Goal: Task Accomplishment & Management: Complete application form

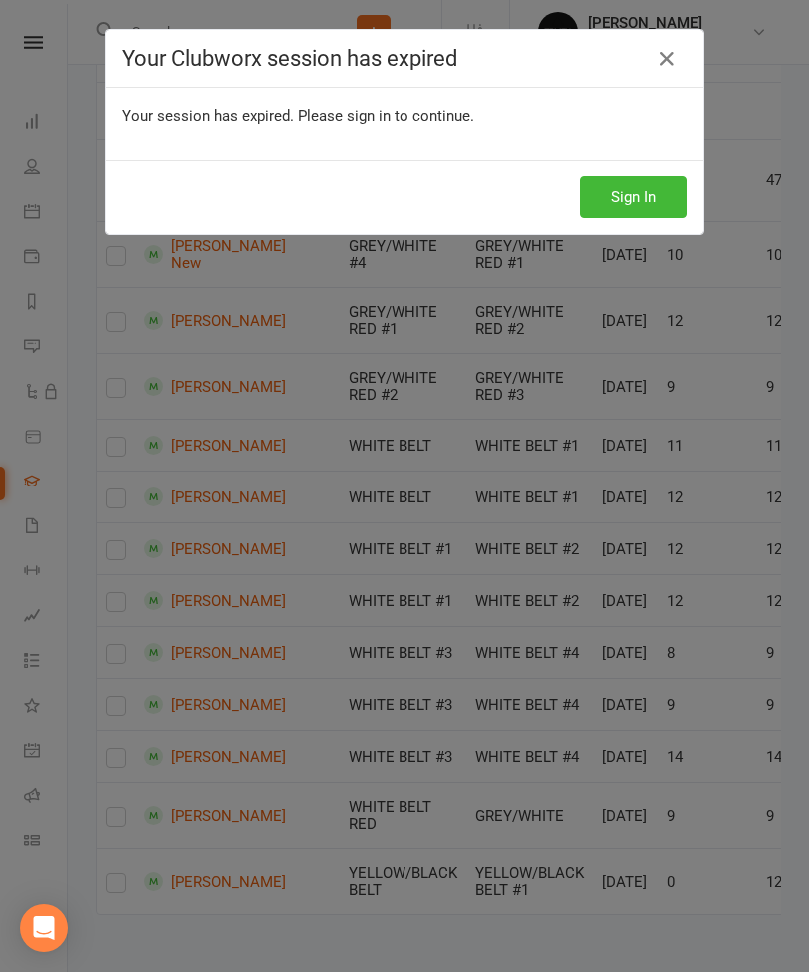
scroll to position [1088, 0]
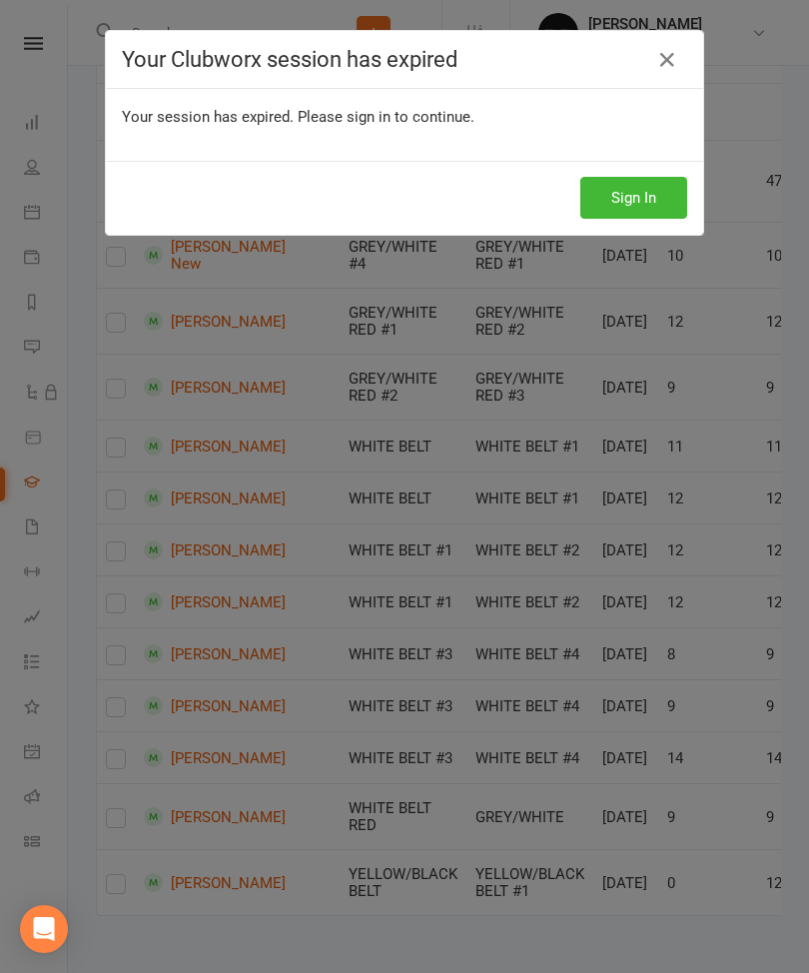
click at [616, 211] on button "Sign In" at bounding box center [633, 198] width 107 height 42
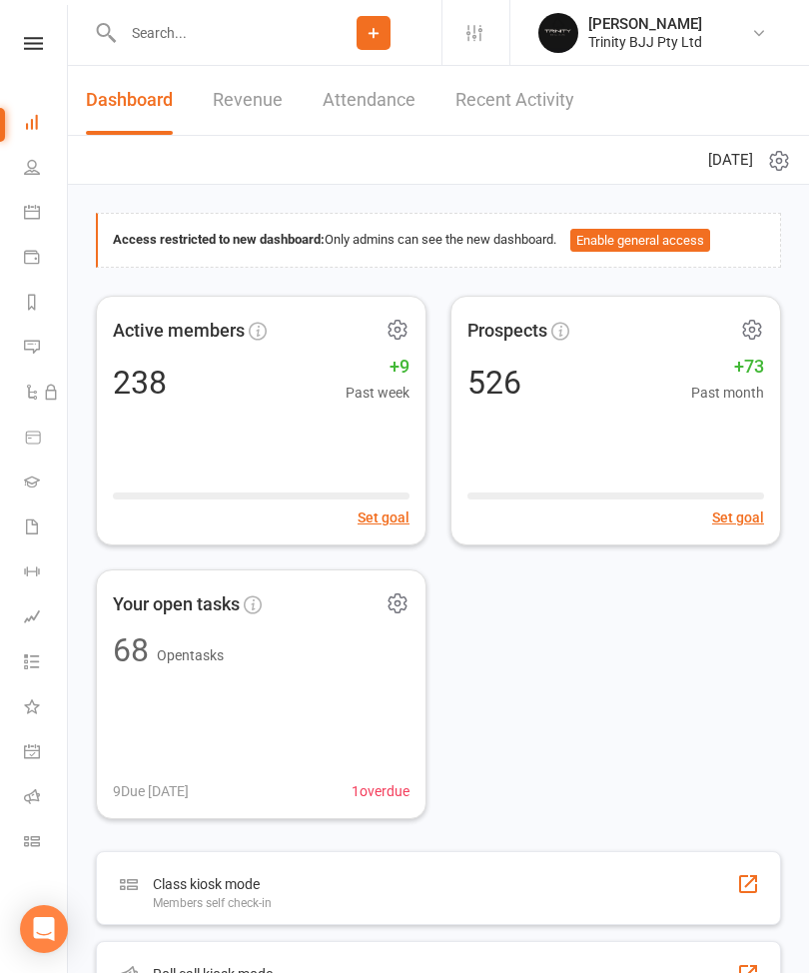
click at [37, 480] on icon at bounding box center [32, 482] width 16 height 16
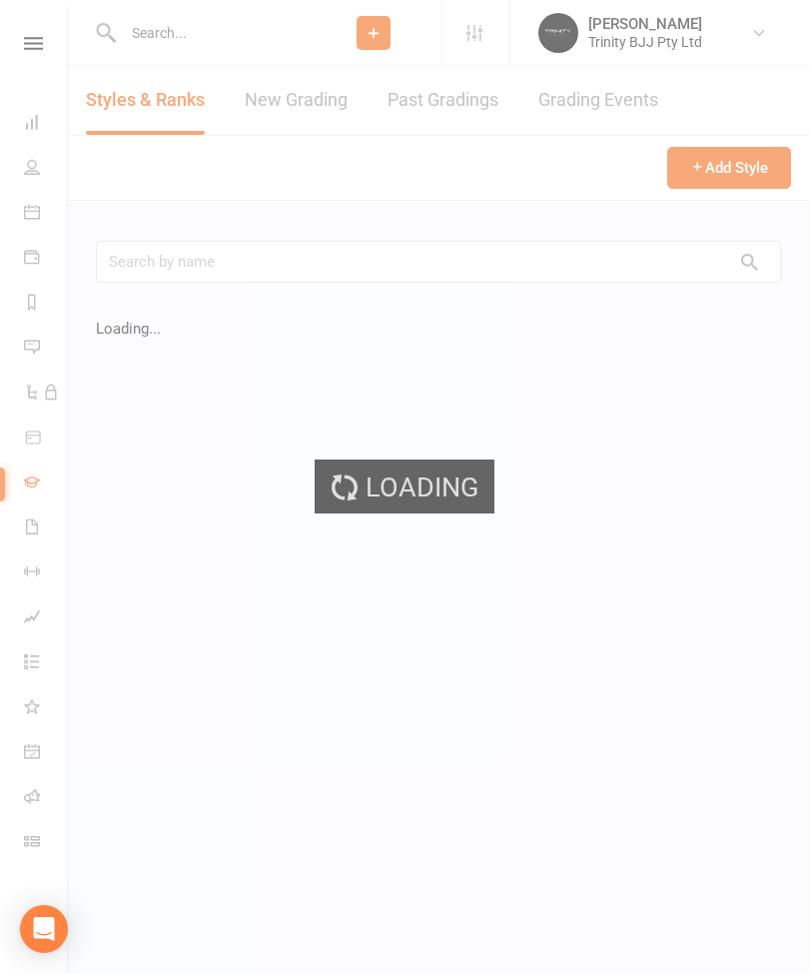
click at [311, 98] on link "New Grading" at bounding box center [296, 100] width 103 height 69
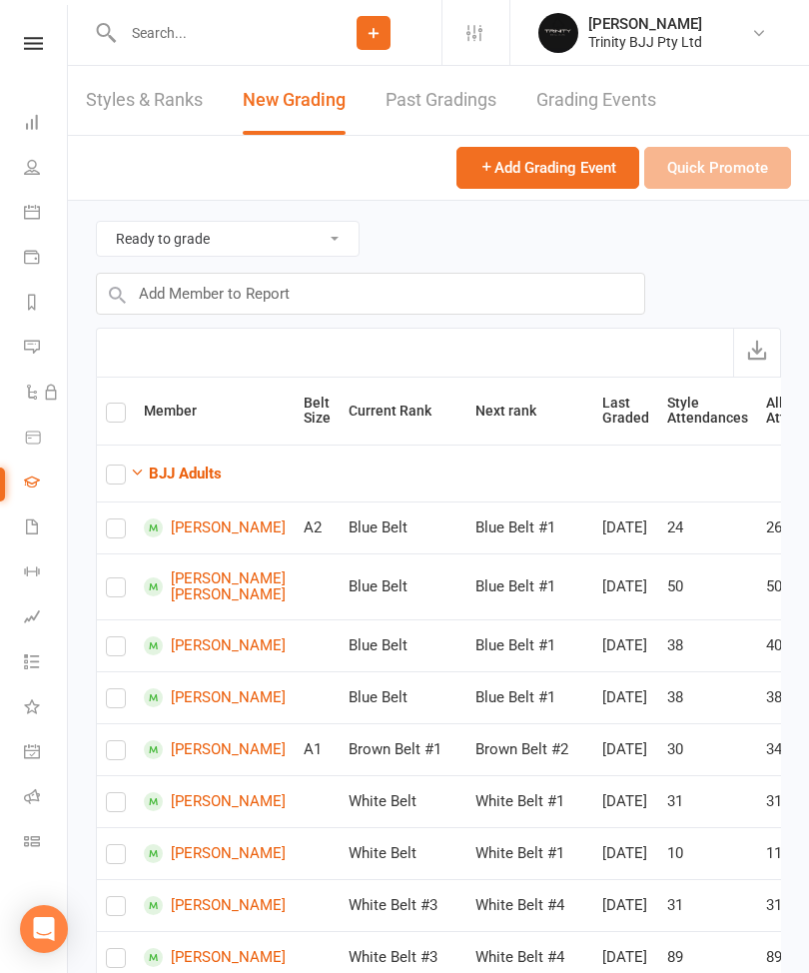
click at [308, 106] on link "New Grading" at bounding box center [294, 100] width 103 height 69
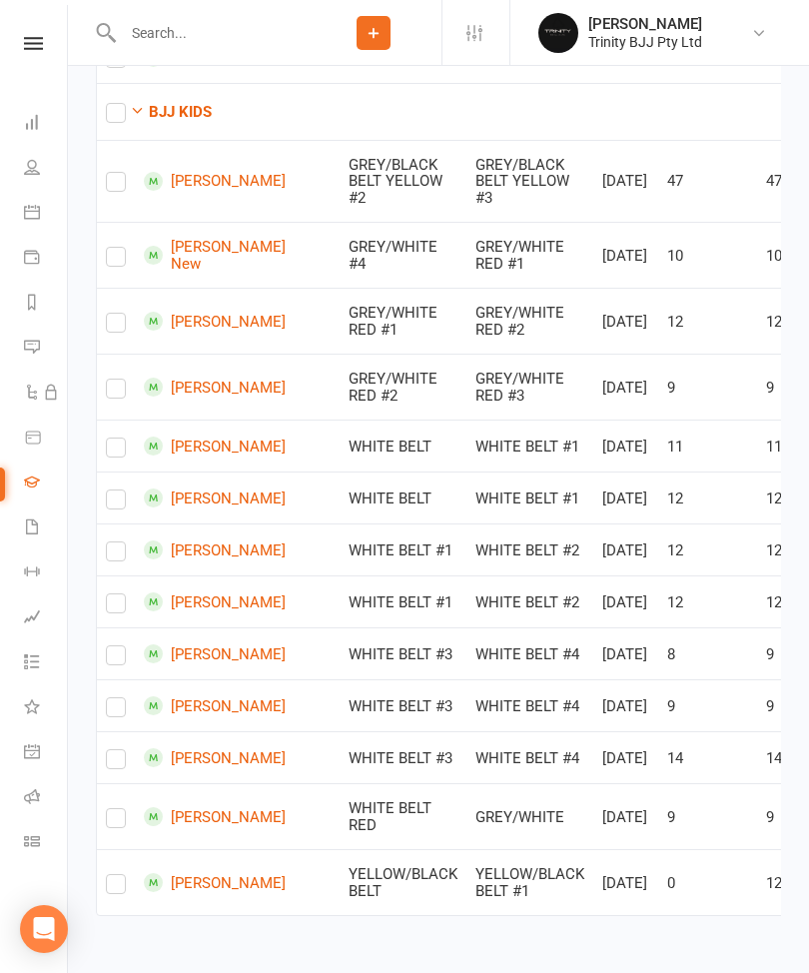
scroll to position [1076, 0]
click at [123, 504] on label at bounding box center [116, 504] width 20 height 0
click at [123, 491] on input "checkbox" at bounding box center [116, 491] width 20 height 0
checkbox input "true"
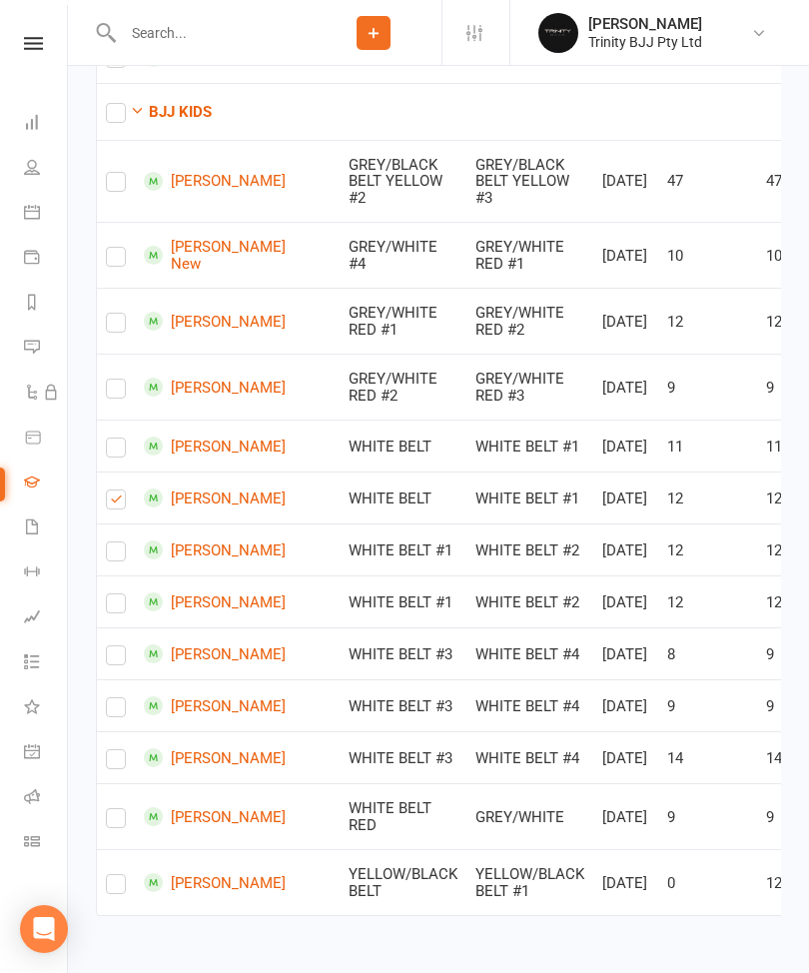
click at [112, 556] on label at bounding box center [116, 556] width 20 height 0
click at [112, 543] on input "checkbox" at bounding box center [116, 543] width 20 height 0
checkbox input "true"
click at [126, 594] on input "checkbox" at bounding box center [116, 594] width 20 height 0
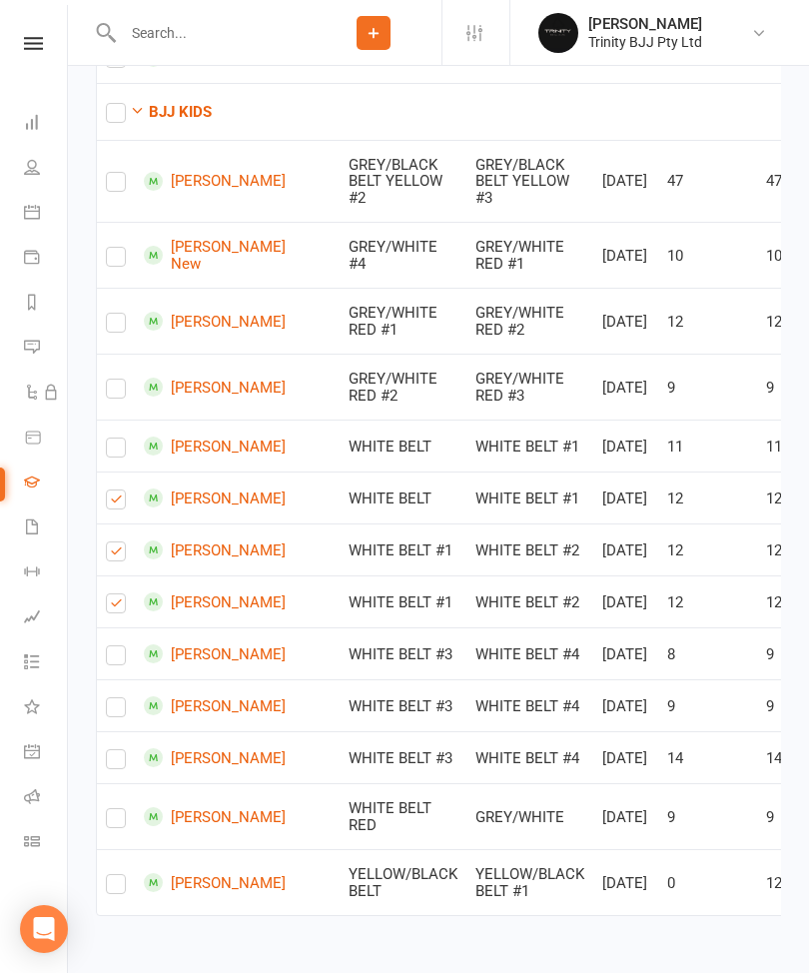
checkbox input "true"
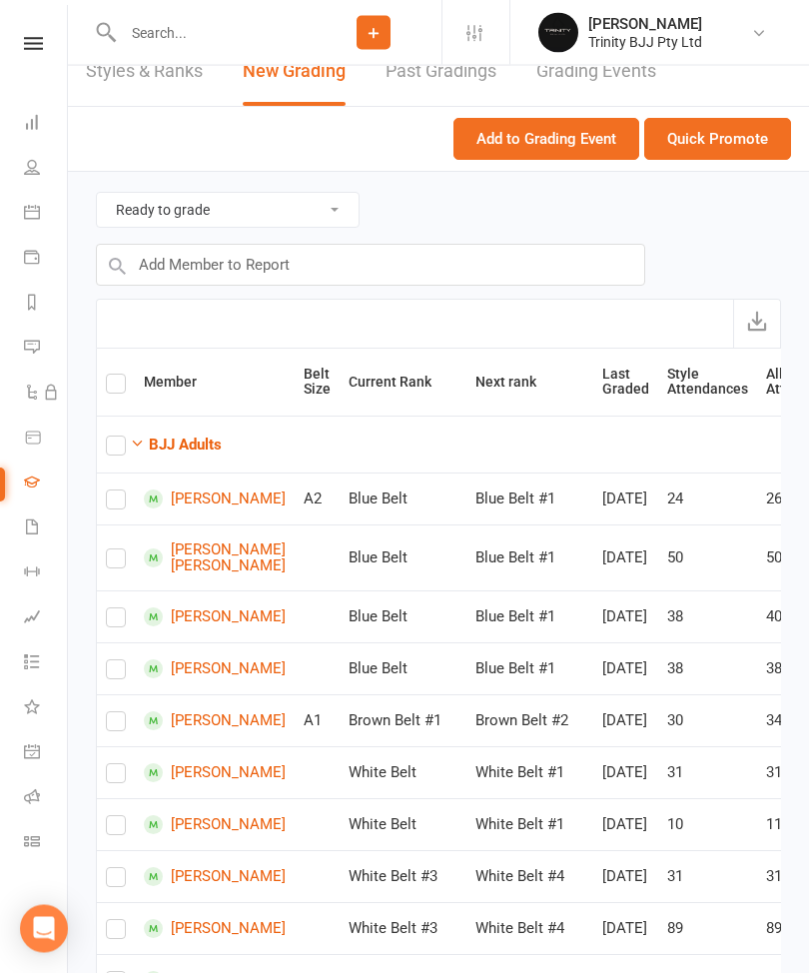
scroll to position [28, 0]
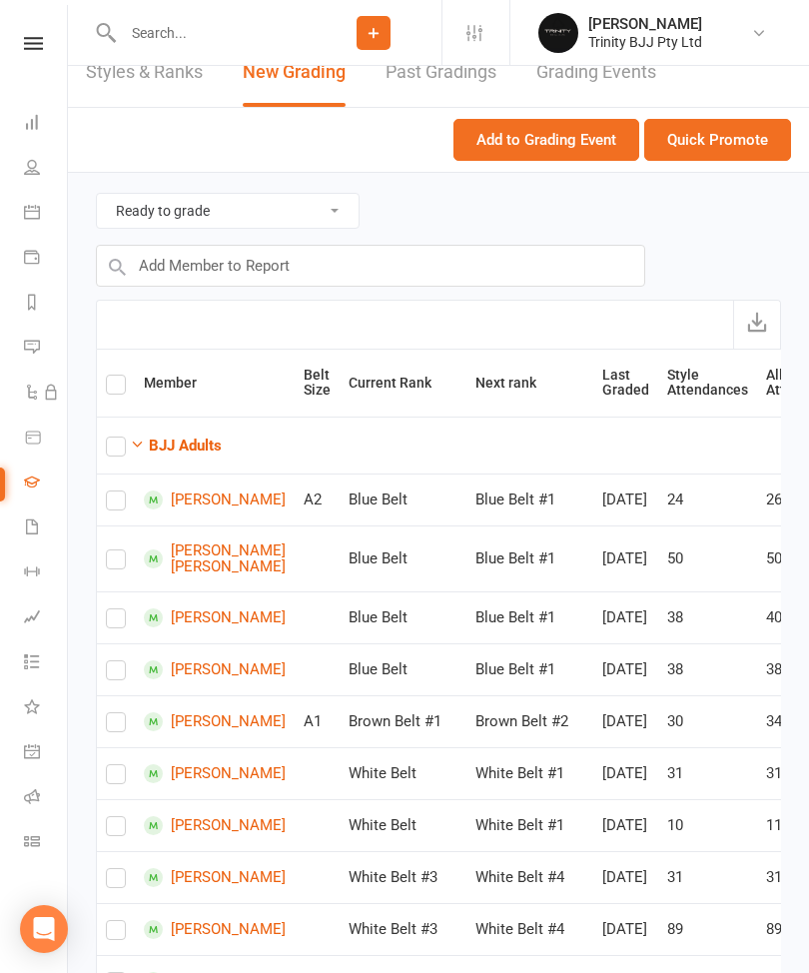
click at [731, 144] on button "Quick Promote" at bounding box center [717, 140] width 147 height 42
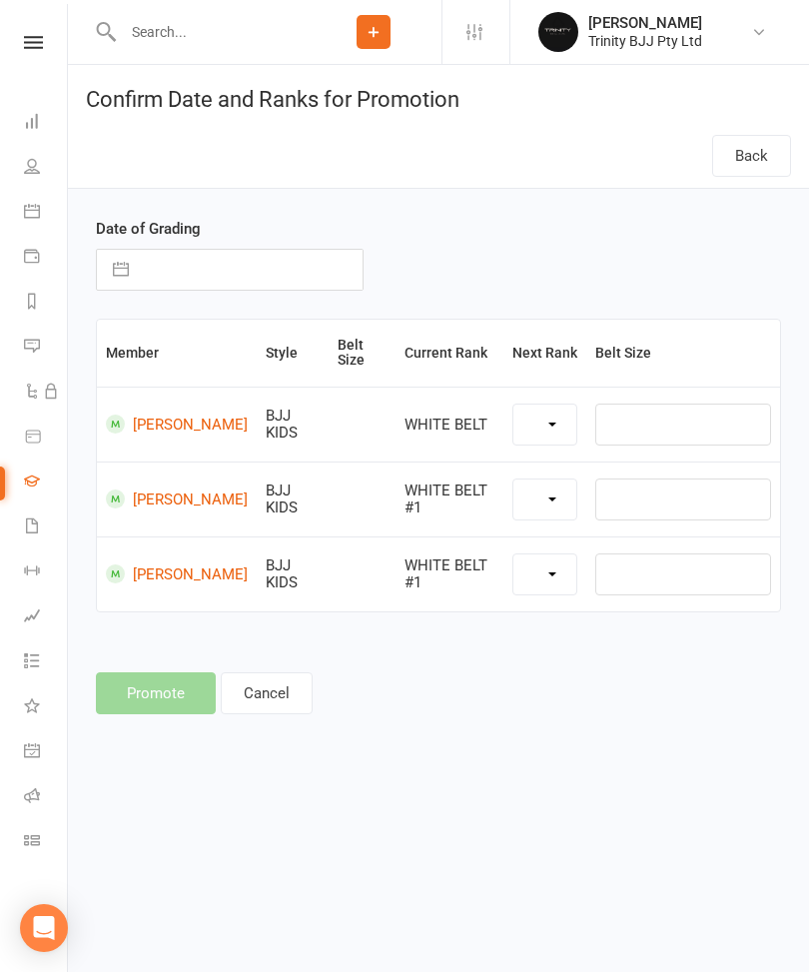
select select "39734"
select select "39735"
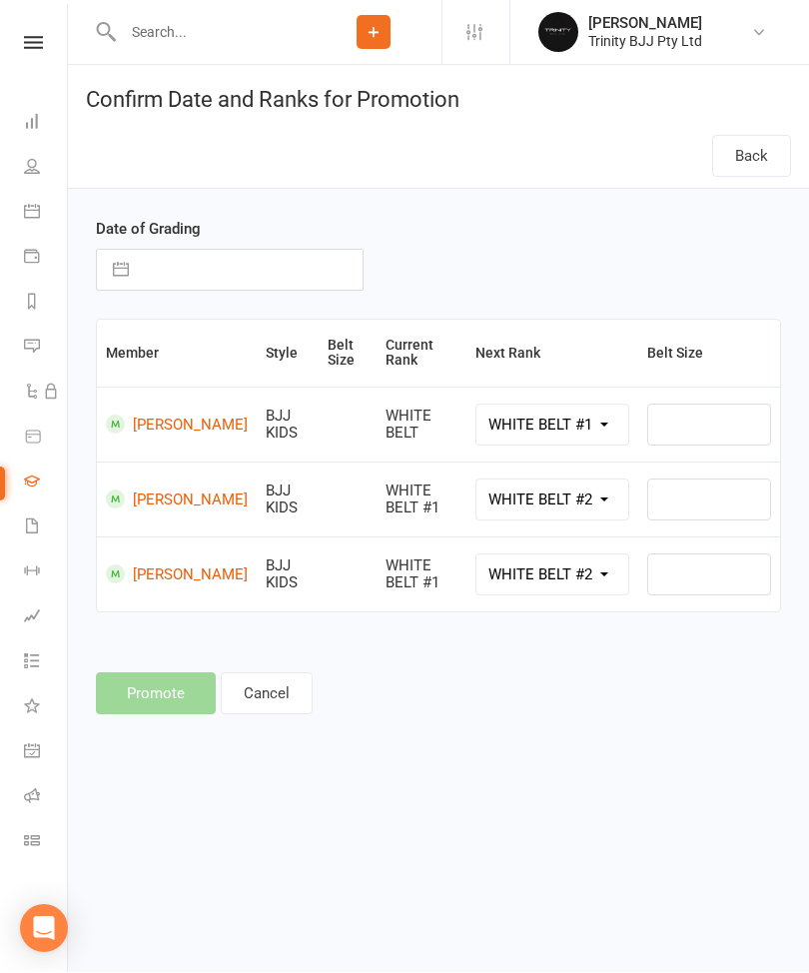
click at [274, 272] on input "text" at bounding box center [251, 271] width 224 height 40
select select "6"
select select "2025"
select select "7"
select select "2025"
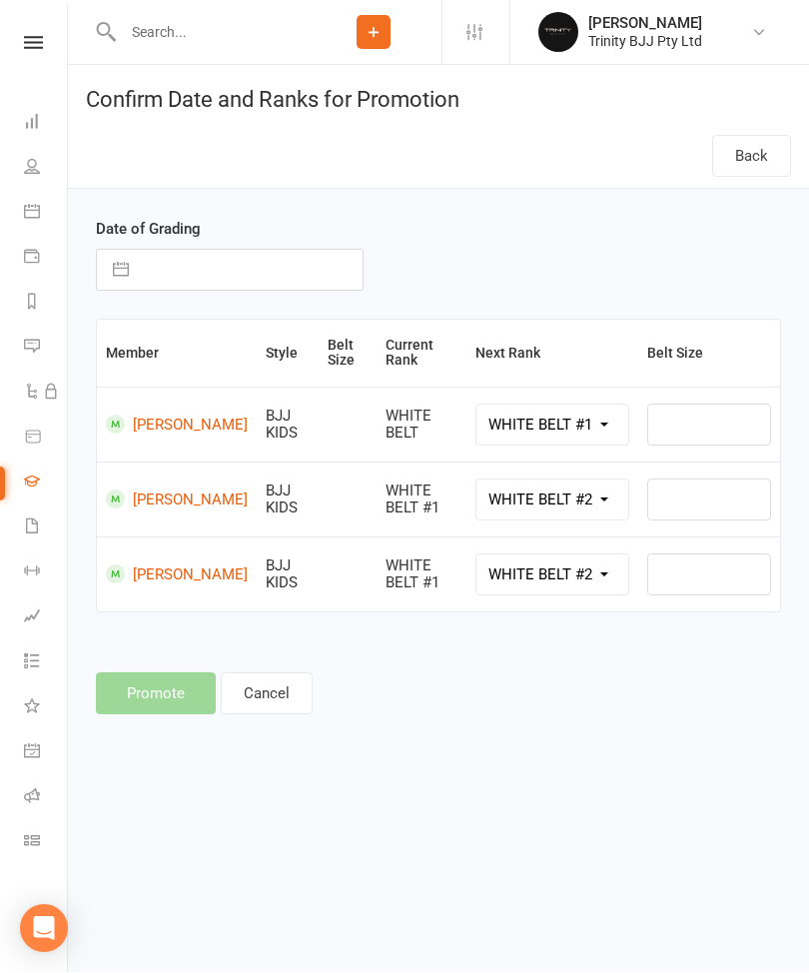
select select "8"
select select "2025"
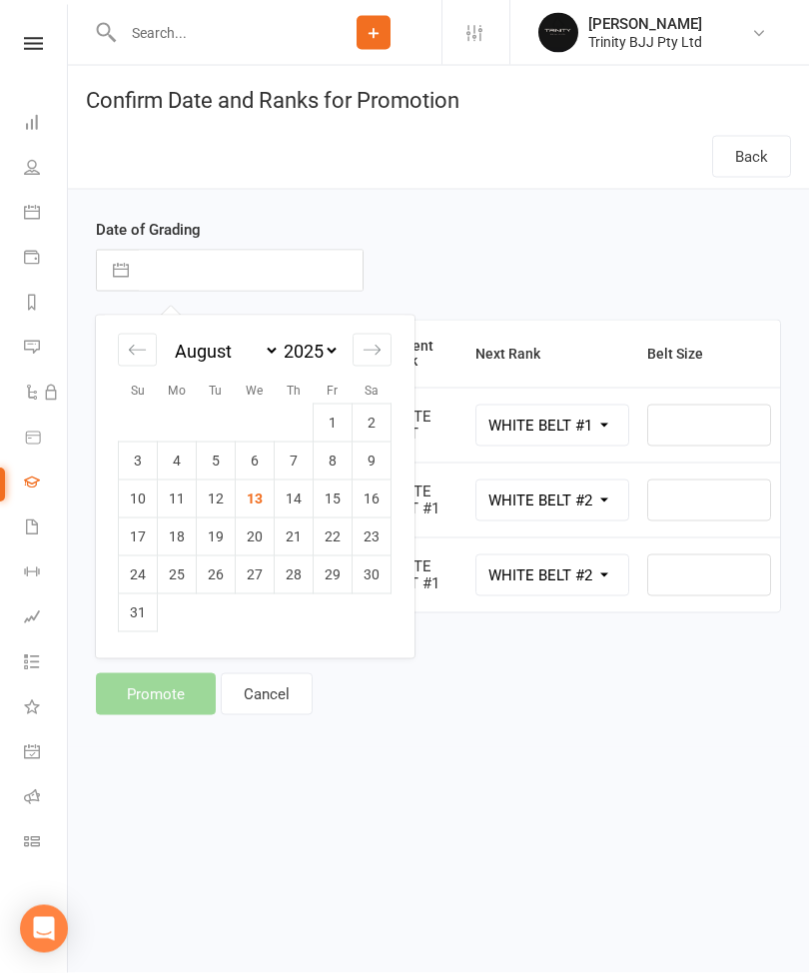
click at [229, 499] on td "12" at bounding box center [216, 499] width 39 height 38
type input "12 Aug 2025"
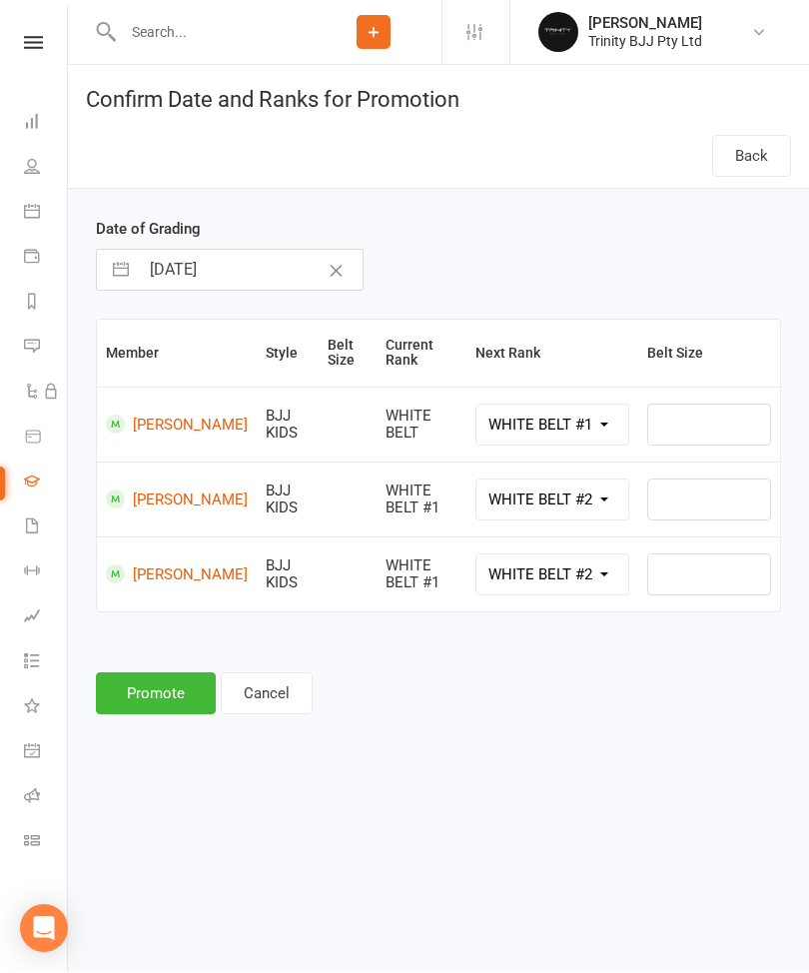
click at [165, 686] on button "Promote" at bounding box center [156, 694] width 120 height 42
